Goal: Book appointment/travel/reservation

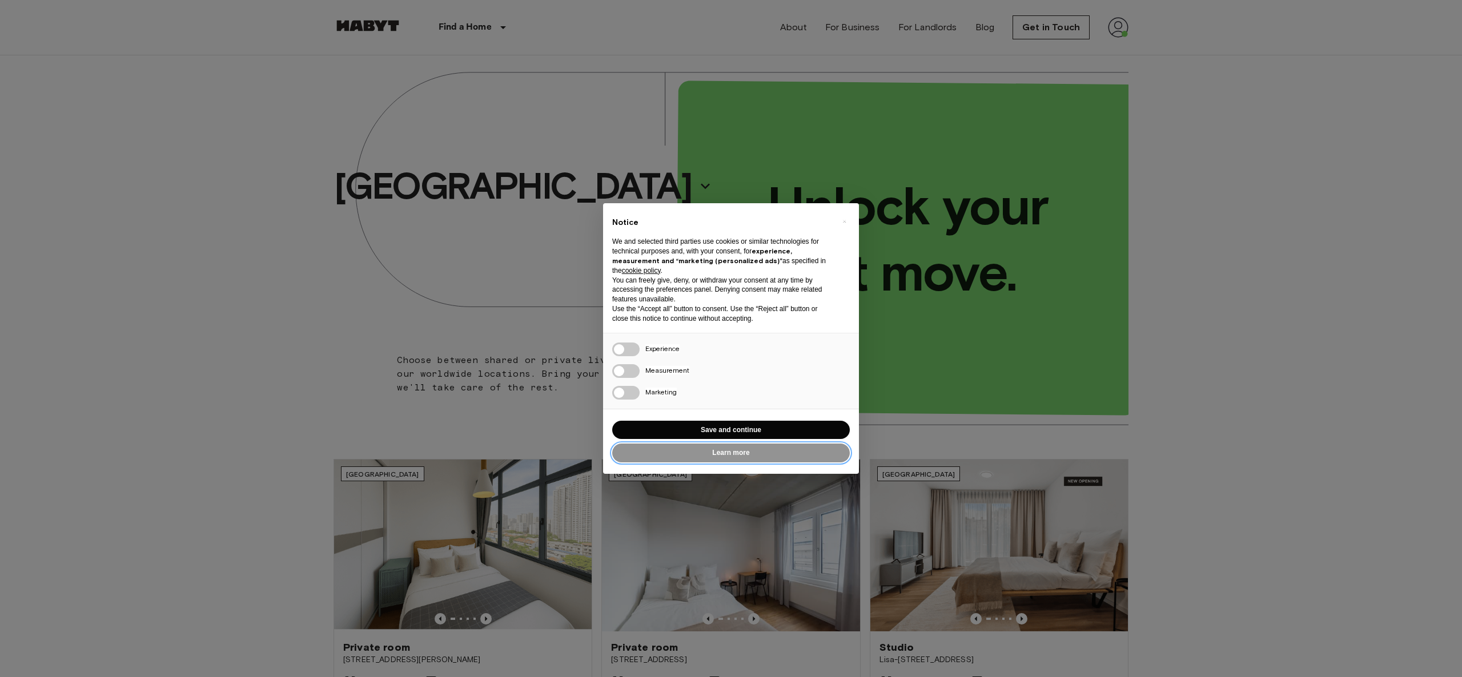
click at [750, 459] on button "Learn more" at bounding box center [731, 453] width 238 height 19
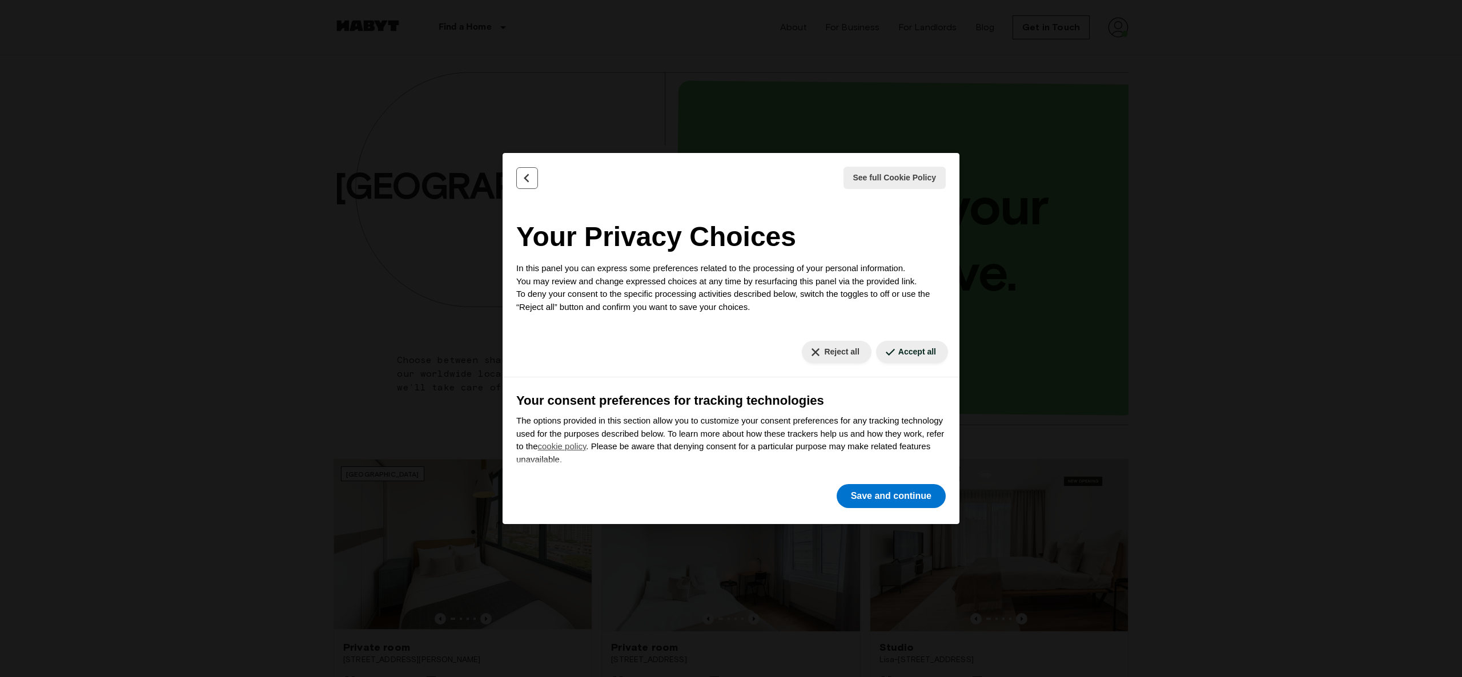
click at [524, 171] on button "Back" at bounding box center [527, 178] width 22 height 22
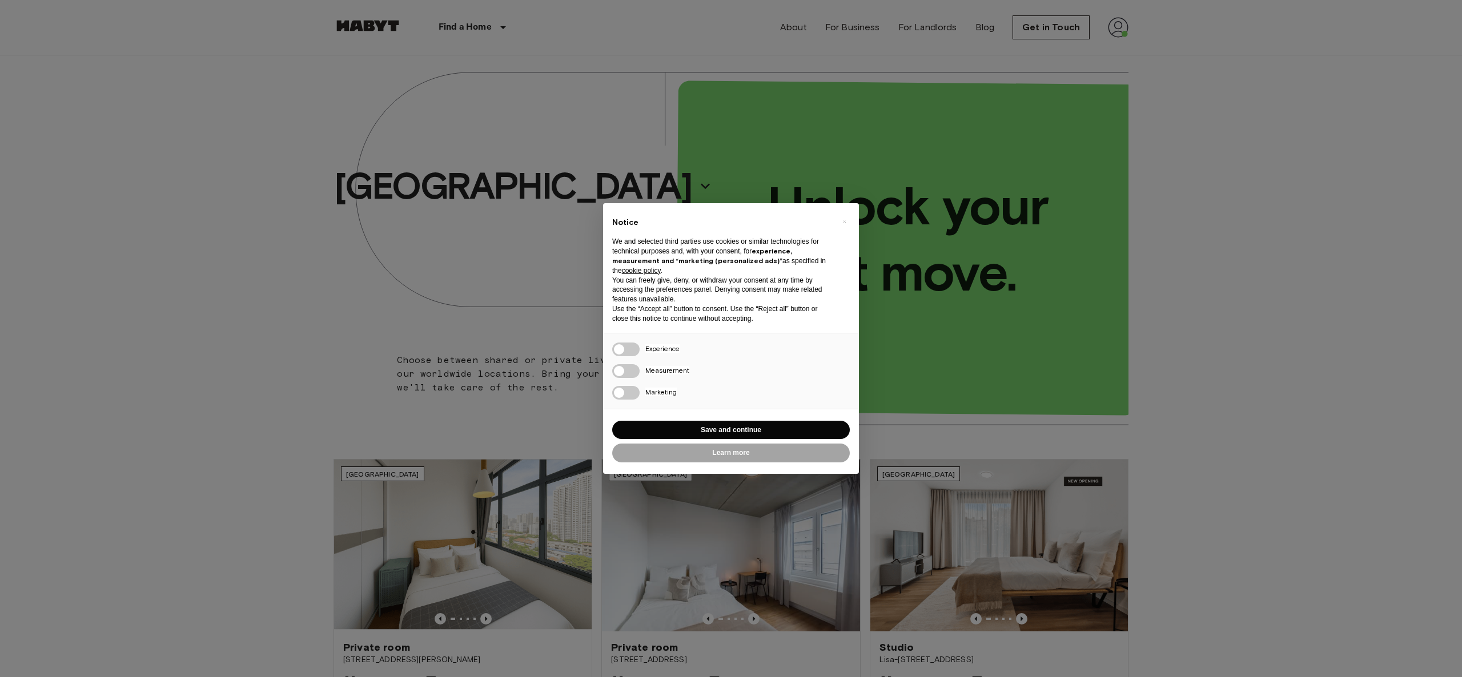
click at [328, 324] on div "× Notice We and selected third parties use cookies or similar technologies for …" at bounding box center [731, 338] width 1462 height 677
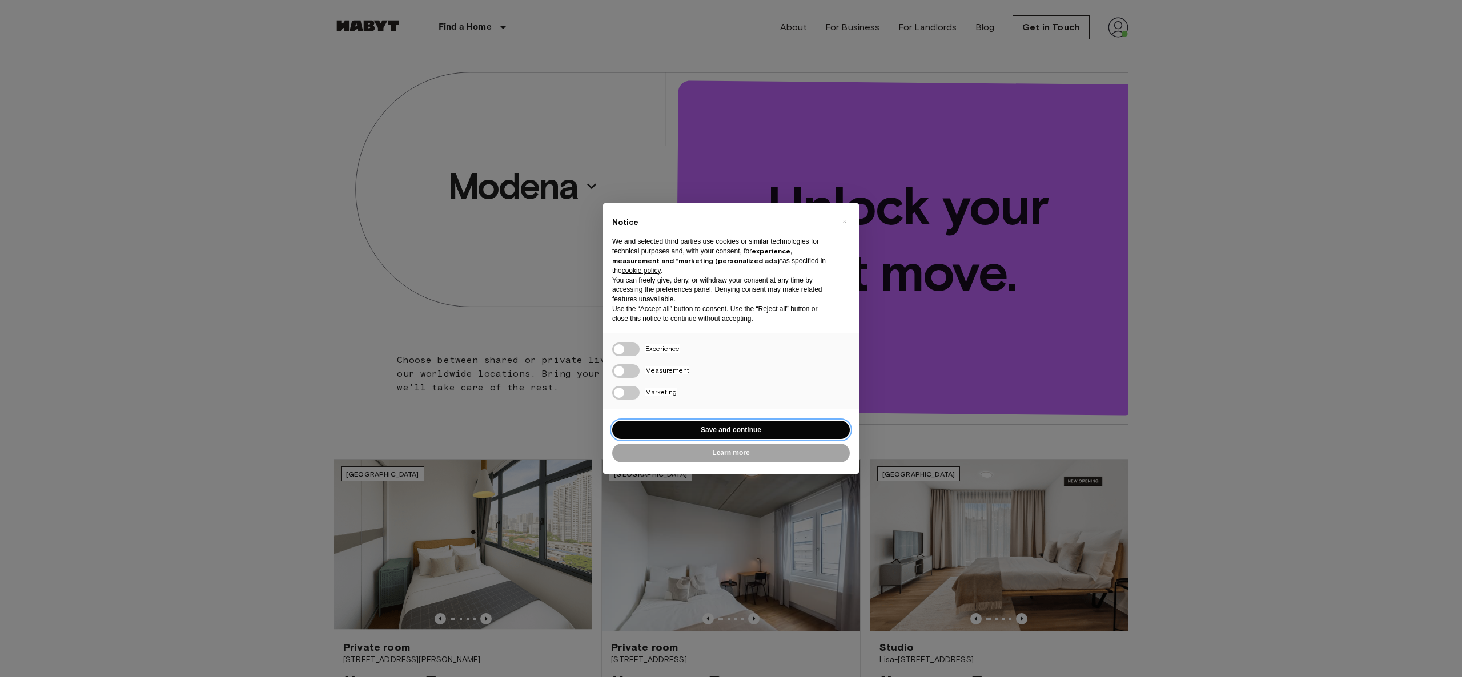
click at [759, 427] on button "Save and continue" at bounding box center [731, 430] width 238 height 19
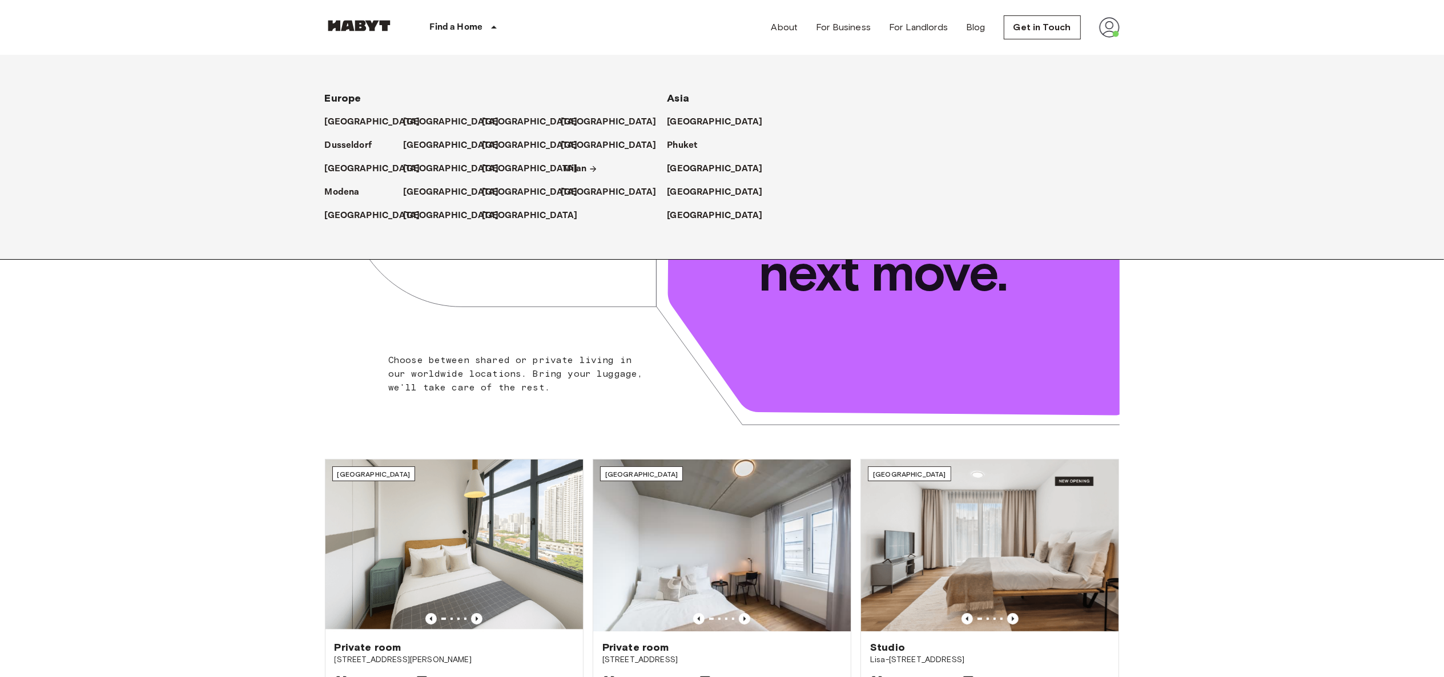
click at [572, 175] on p "Milan" at bounding box center [575, 169] width 23 height 14
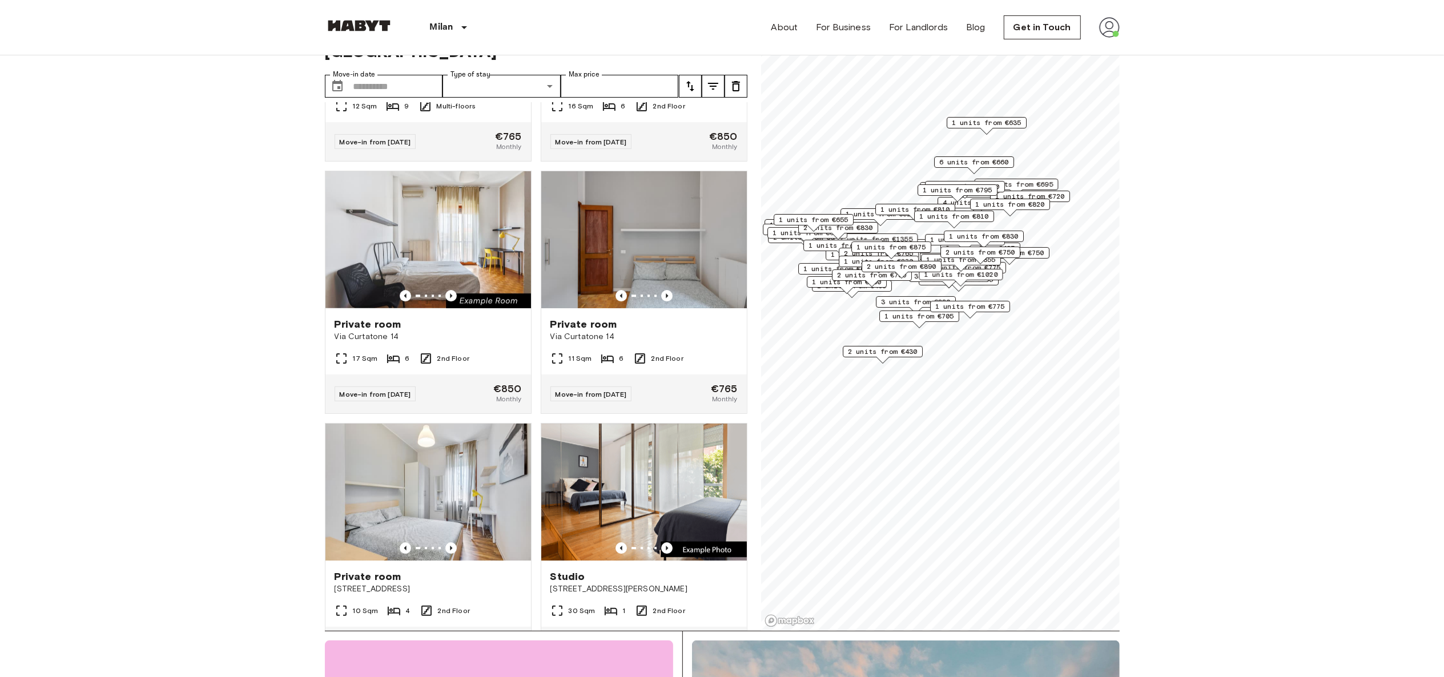
scroll to position [7767, 0]
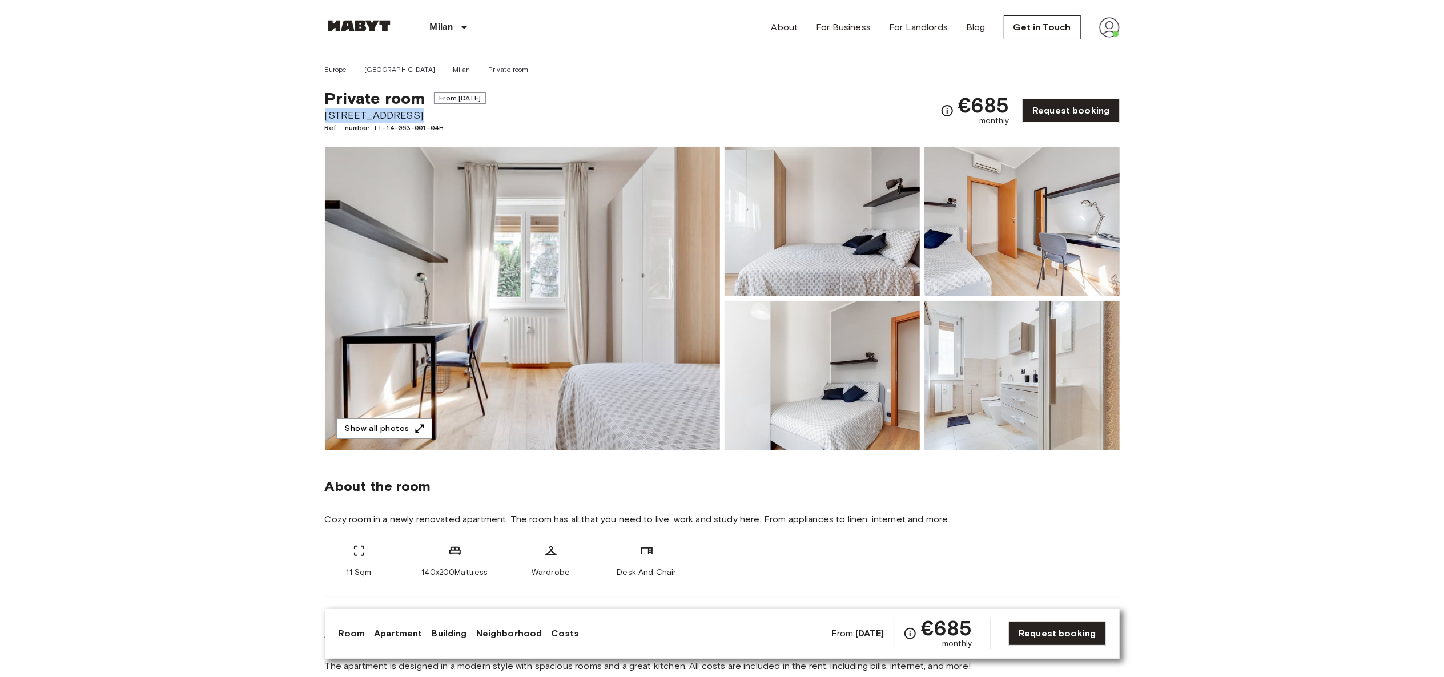
drag, startPoint x: 420, startPoint y: 118, endPoint x: 296, endPoint y: 113, distance: 124.6
copy span "[STREET_ADDRESS]"
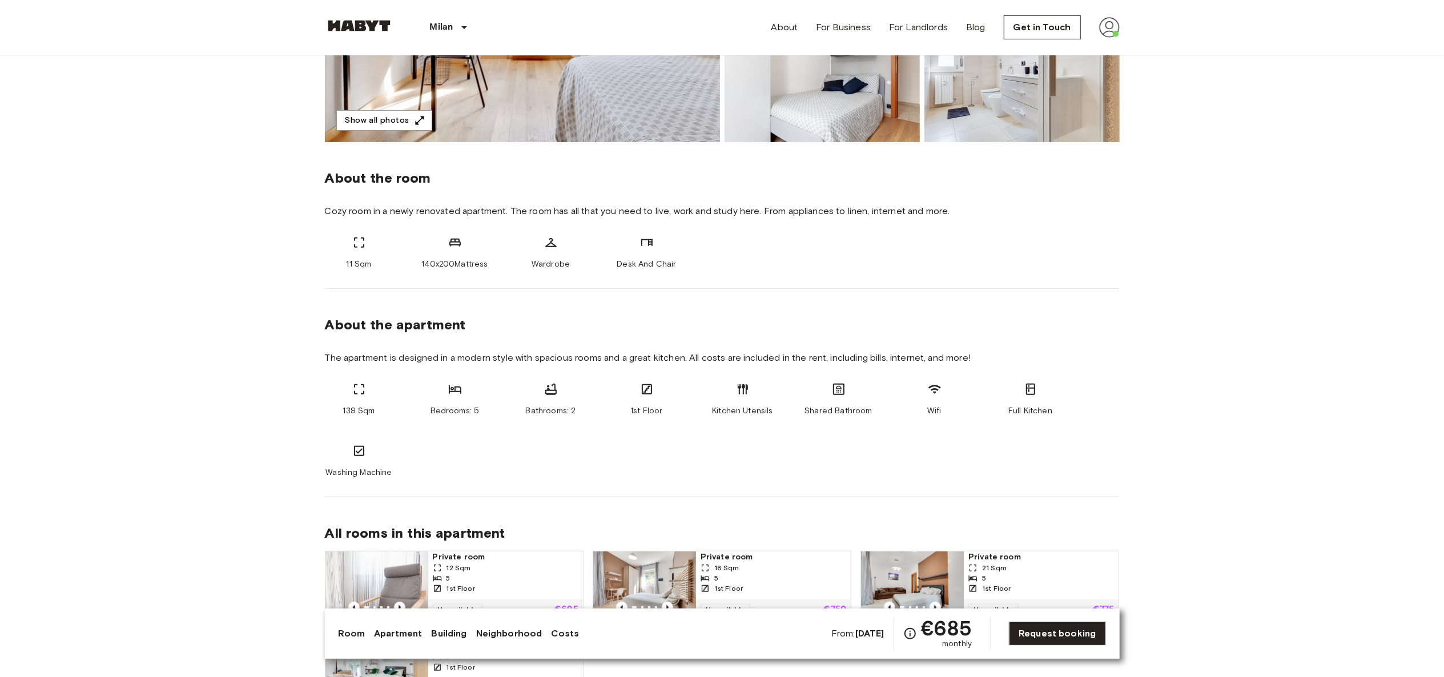
scroll to position [309, 0]
